Goal: Entertainment & Leisure: Consume media (video, audio)

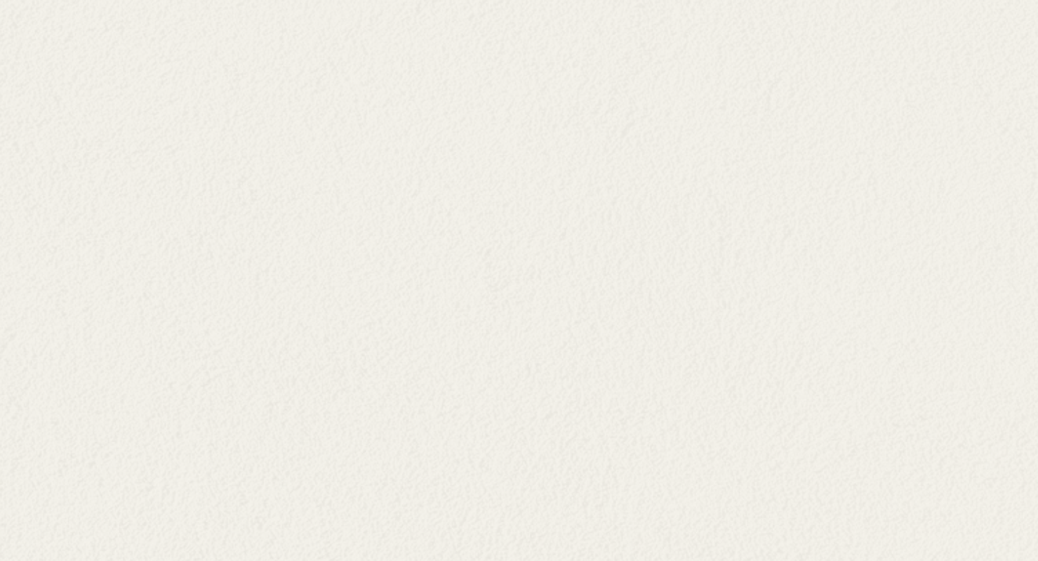
scroll to position [2138, 0]
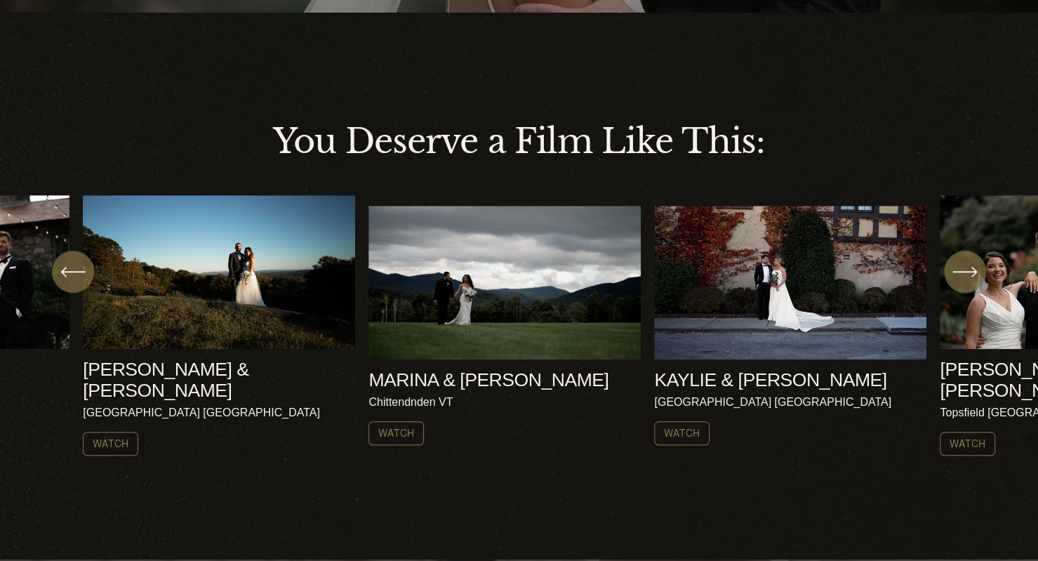
scroll to position [403, 0]
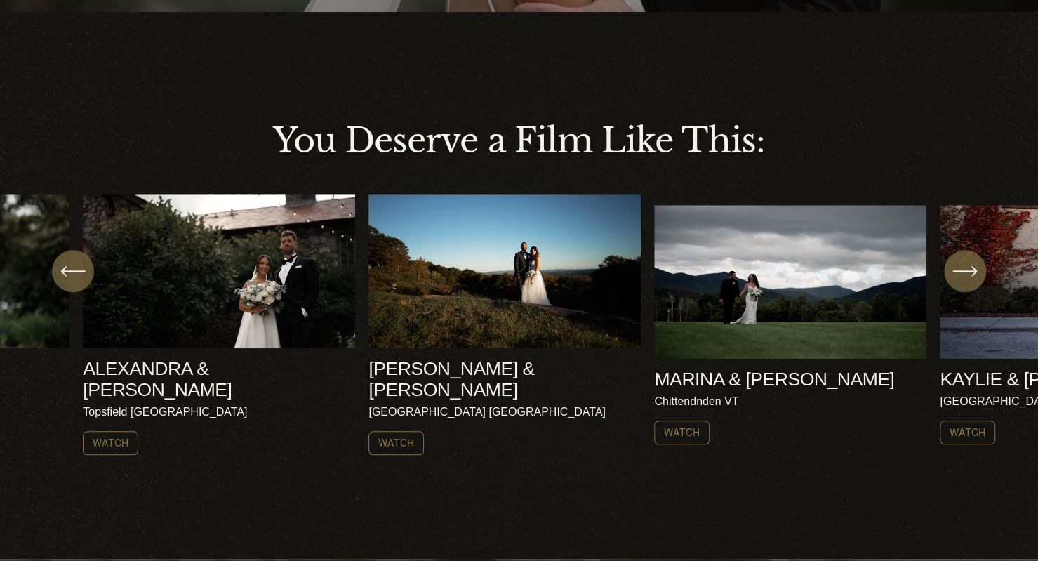
click at [524, 264] on ul "[PERSON_NAME] & [PERSON_NAME] [GEOGRAPHIC_DATA] NH Watch" at bounding box center [519, 324] width 872 height 260
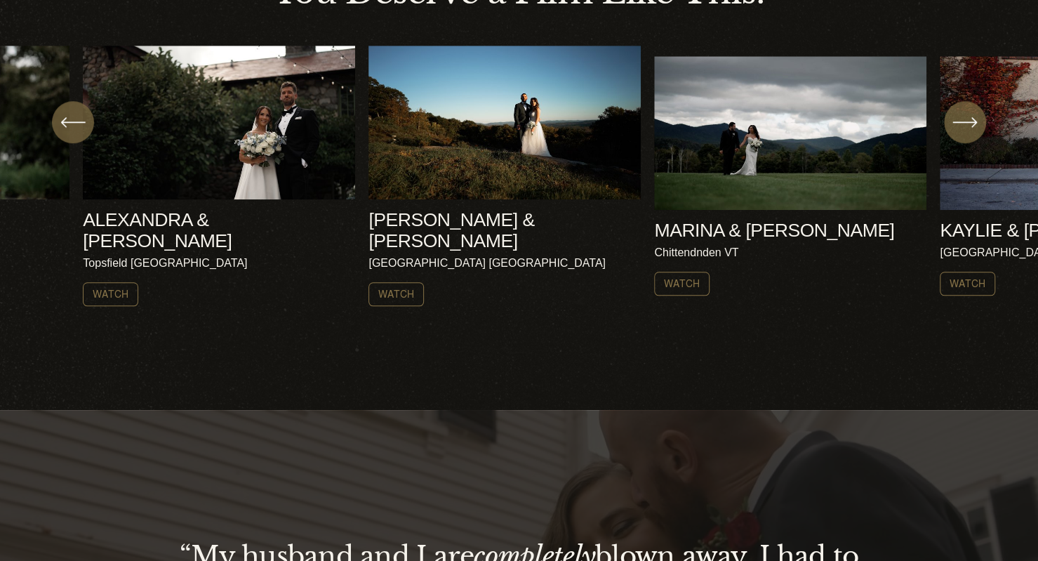
scroll to position [552, 0]
click at [389, 282] on link "Watch" at bounding box center [396, 294] width 55 height 24
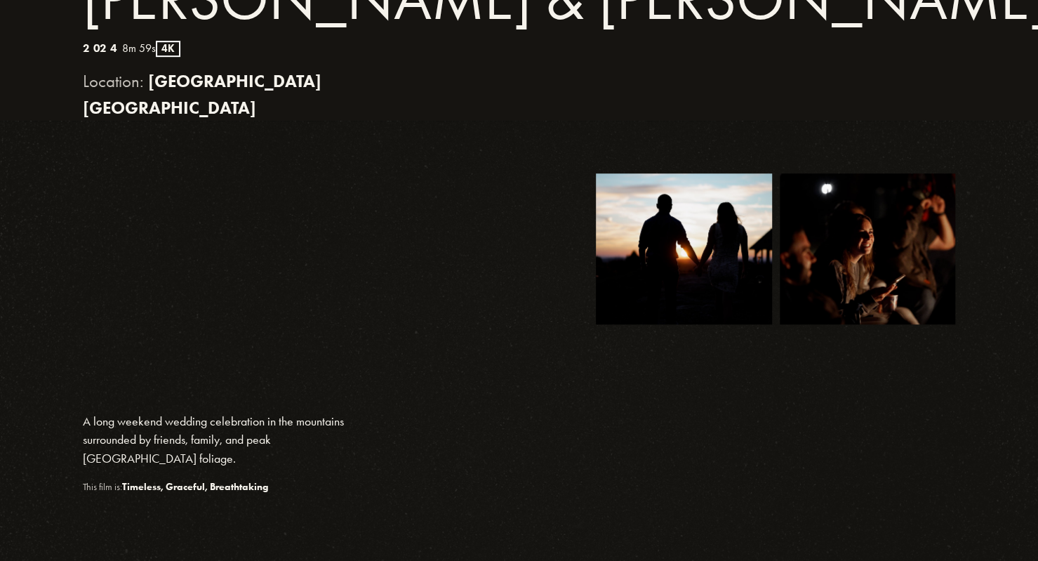
scroll to position [482, 0]
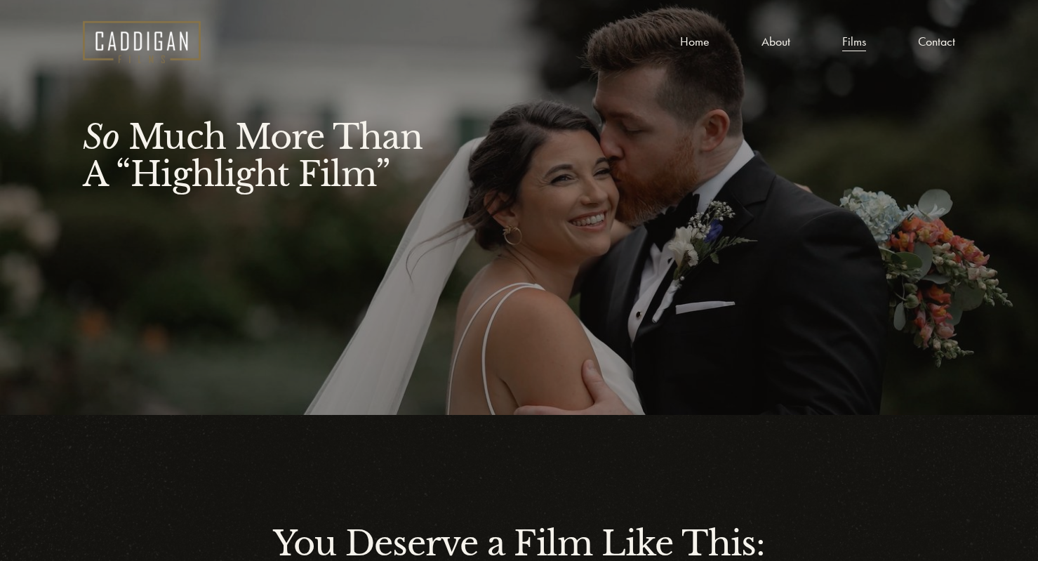
scroll to position [552, 0]
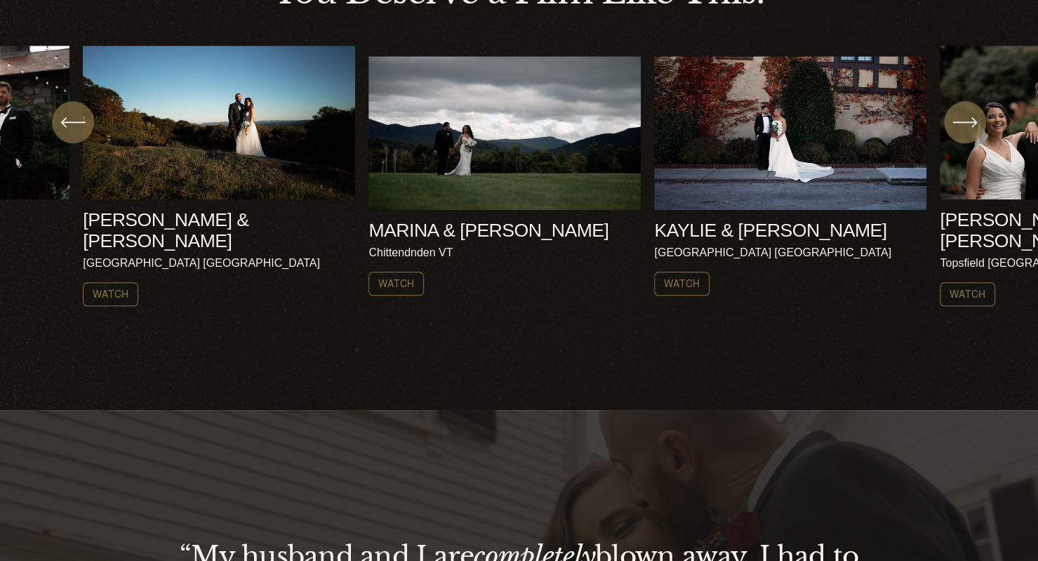
click at [480, 173] on ul "AMY & NICK Harrisville NH Watch" at bounding box center [519, 176] width 872 height 260
click at [400, 281] on link "Watch" at bounding box center [396, 284] width 55 height 24
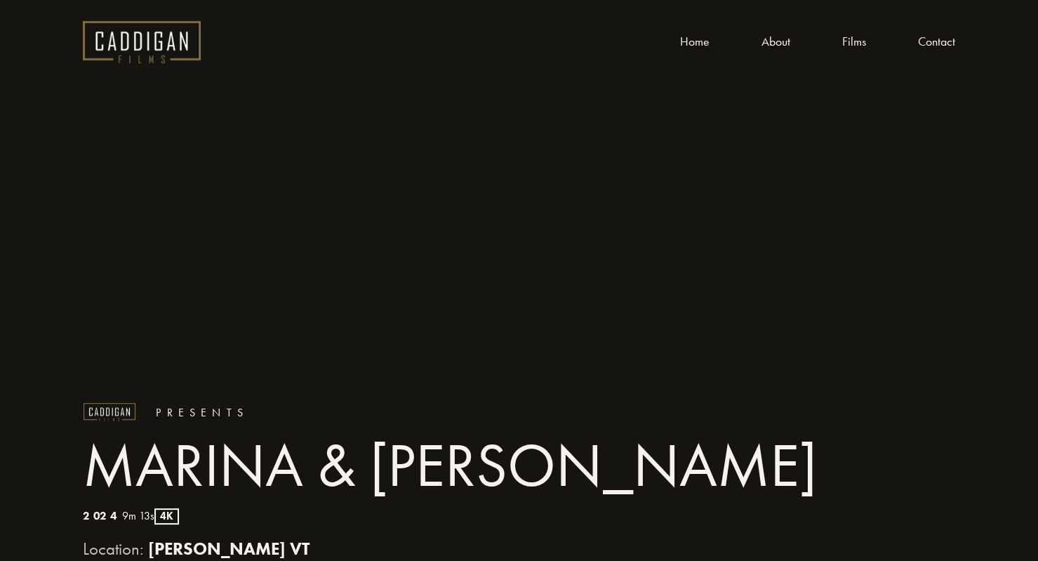
click at [777, 46] on link "About" at bounding box center [776, 41] width 29 height 21
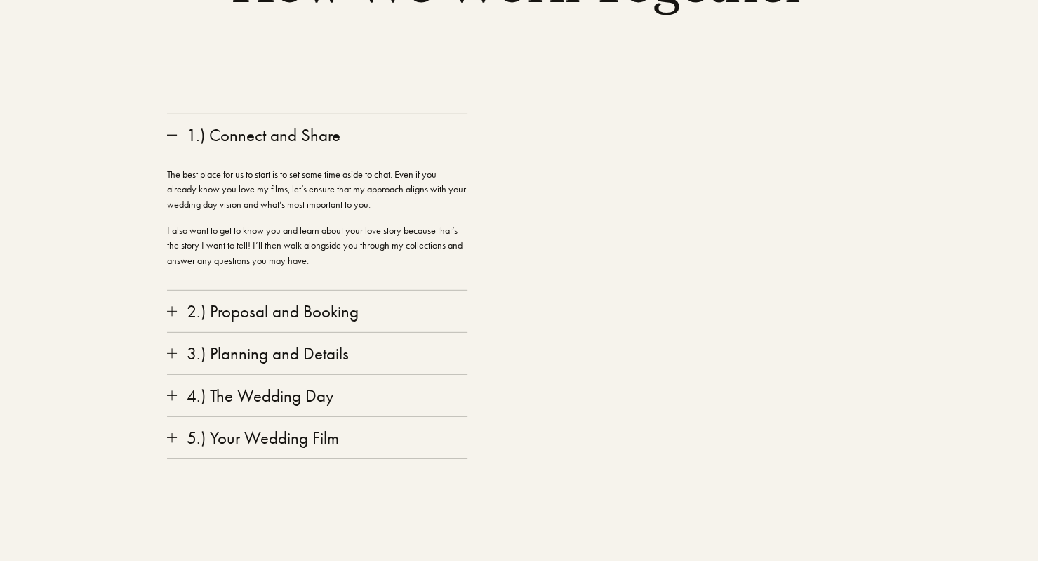
scroll to position [2287, 0]
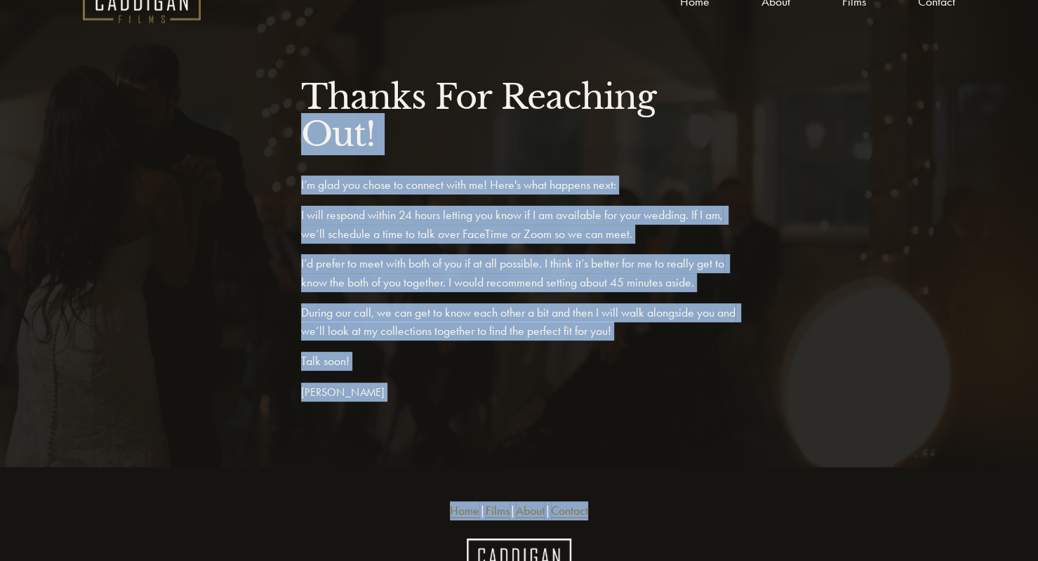
drag, startPoint x: 0, startPoint y: 0, endPoint x: 931, endPoint y: -5, distance: 931.1
click at [931, 0] on html "0 Skip to Content" at bounding box center [519, 313] width 1038 height 707
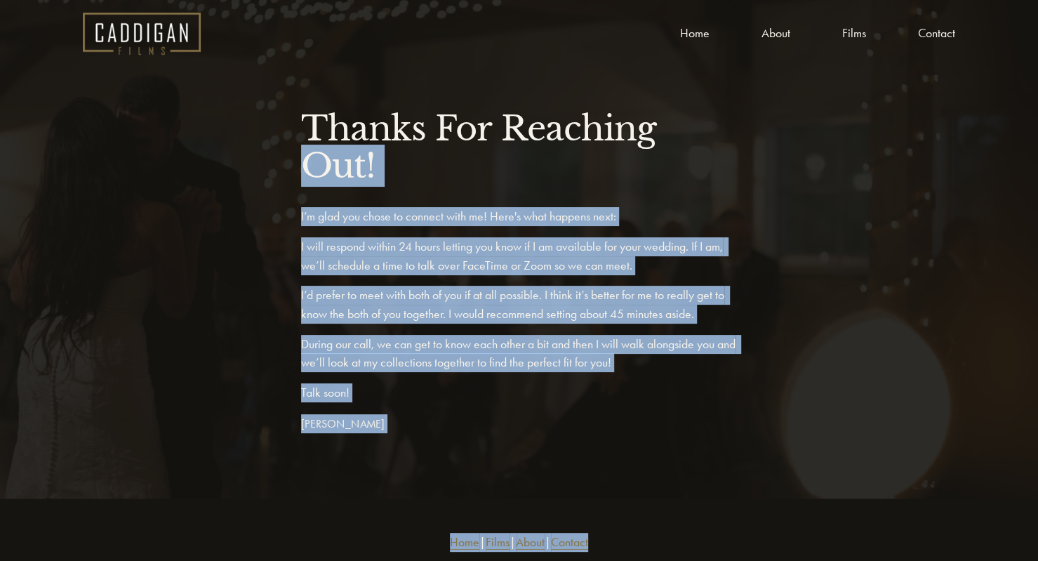
click at [873, 180] on div "Thanks For Reaching Out! I’m glad you chose to connect with me! Here's what hap…" at bounding box center [519, 287] width 1038 height 355
